Goal: Book appointment/travel/reservation

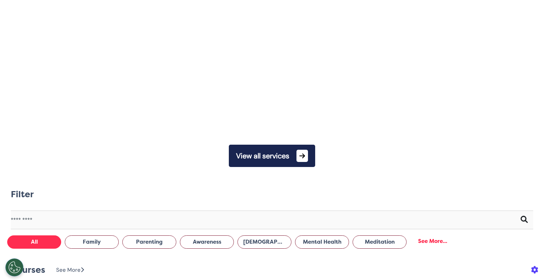
scroll to position [0, 272]
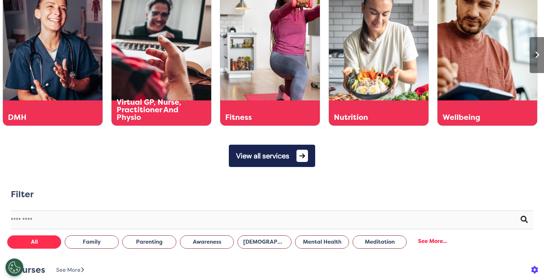
click at [280, 160] on button "View all services" at bounding box center [272, 156] width 86 height 22
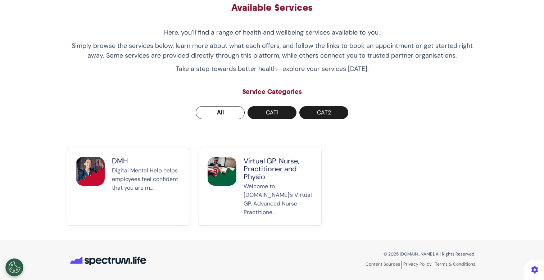
scroll to position [42, 0]
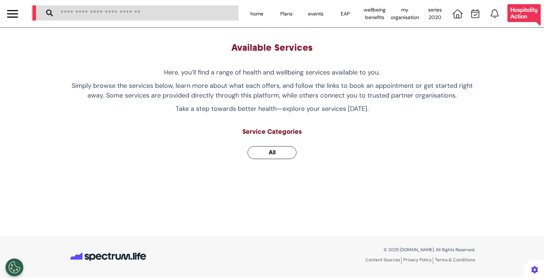
select select "**"
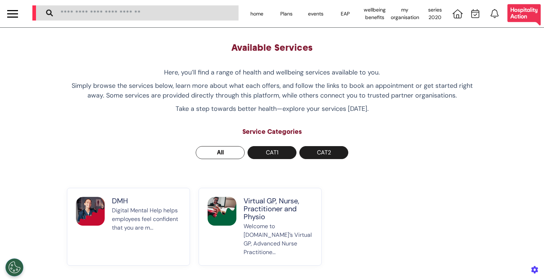
click at [10, 14] on div at bounding box center [12, 14] width 11 height 12
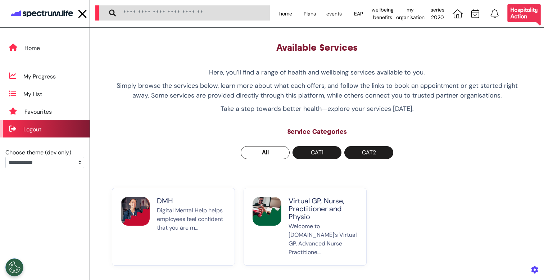
click at [59, 126] on div "Logout" at bounding box center [45, 129] width 90 height 18
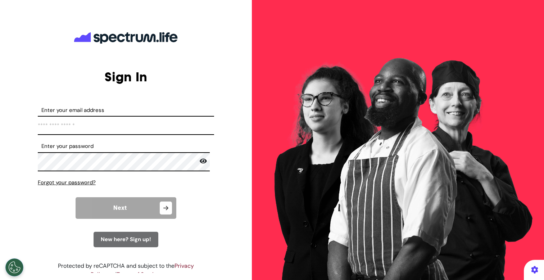
click at [115, 130] on input "Enter your email address" at bounding box center [126, 125] width 176 height 19
type input "**********"
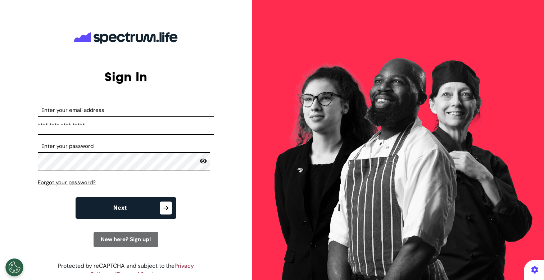
click at [136, 213] on button "Next" at bounding box center [126, 208] width 101 height 22
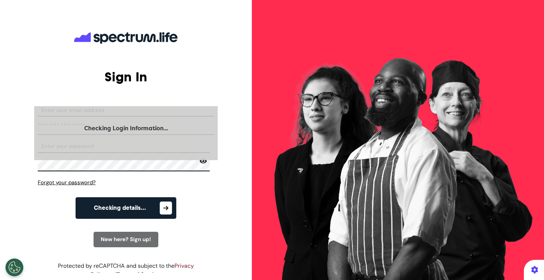
select select "**"
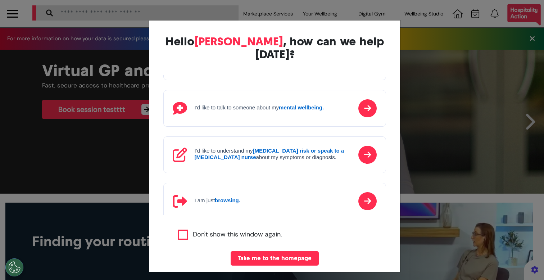
scroll to position [82, 0]
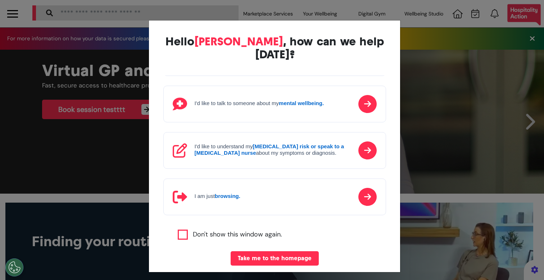
click at [102, 168] on div "Hello Ahmed , how can we help today? I'd like to book a Virtual GP or Physio ap…" at bounding box center [272, 140] width 544 height 280
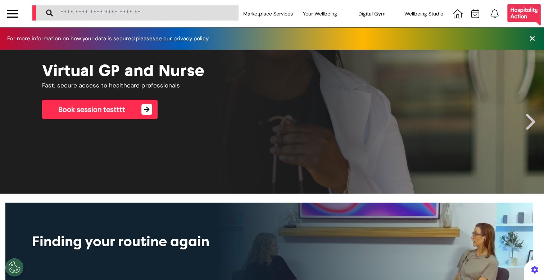
scroll to position [0, 272]
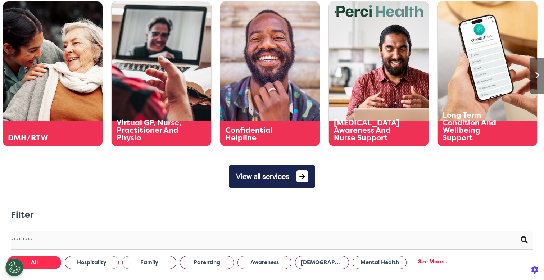
click at [258, 172] on button "View all services" at bounding box center [272, 176] width 86 height 22
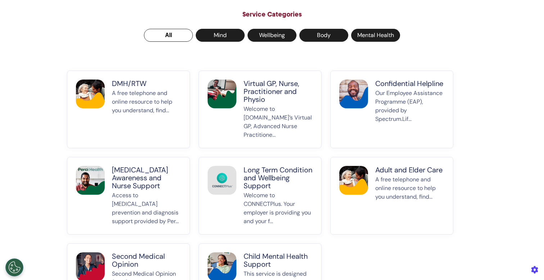
scroll to position [121, 0]
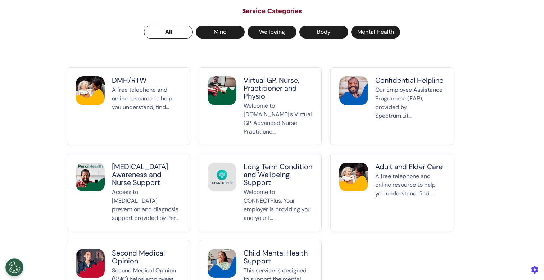
click at [173, 130] on p "A free telephone and online resource to help you understand, find..." at bounding box center [146, 111] width 69 height 50
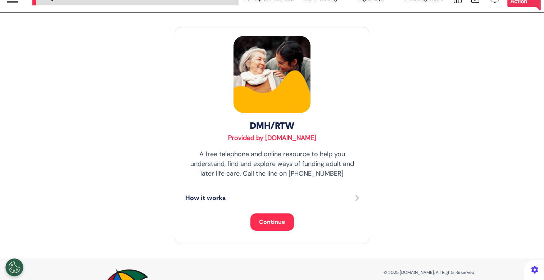
scroll to position [14, 0]
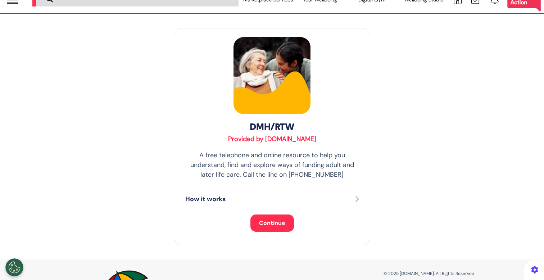
click at [258, 227] on button "Continue" at bounding box center [272, 222] width 44 height 17
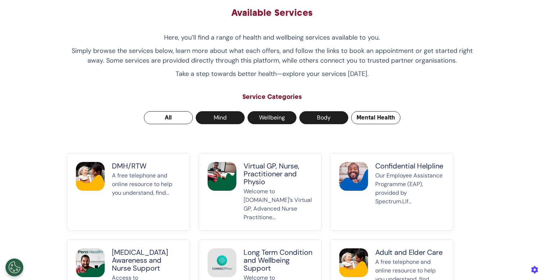
scroll to position [38, 0]
